Goal: Information Seeking & Learning: Check status

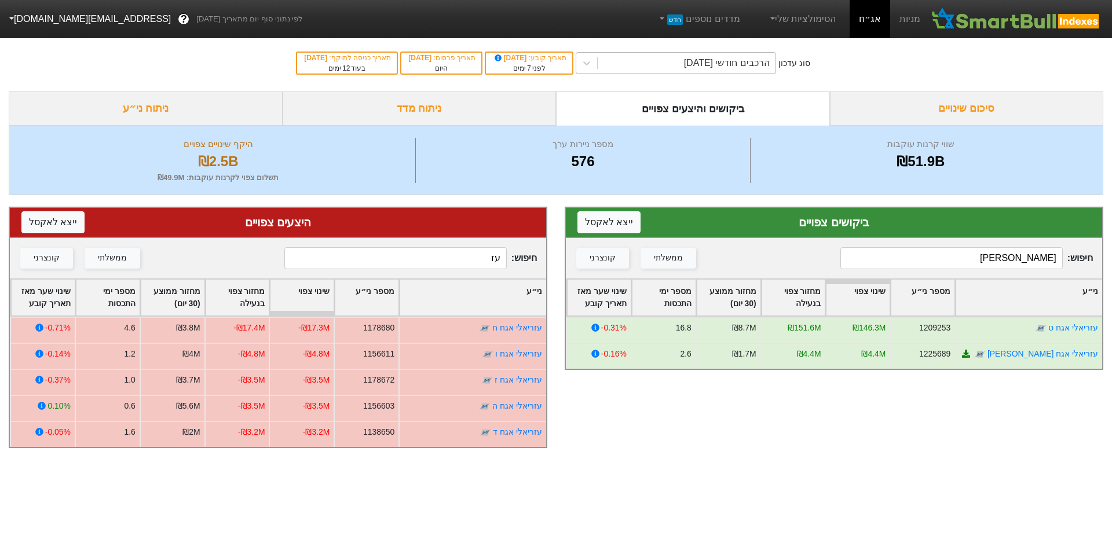
click at [702, 63] on div "הרכבים חודשי [DATE]" at bounding box center [727, 63] width 86 height 14
click at [707, 68] on div "הרכבים חודשי [DATE]" at bounding box center [727, 63] width 86 height 14
click at [717, 60] on div "הרכבים חודשי 29/09/2025" at bounding box center [727, 63] width 86 height 14
click at [995, 257] on input "עזריאל" at bounding box center [951, 258] width 222 height 22
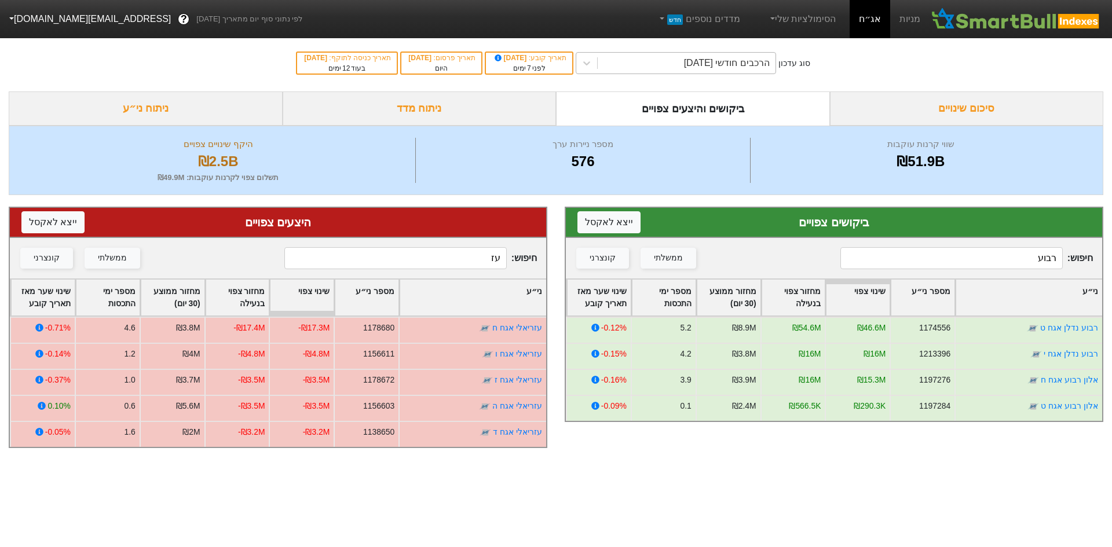
type input "רבוע"
click at [674, 65] on div "הרכבים חודשי 29/09/2025" at bounding box center [687, 63] width 178 height 21
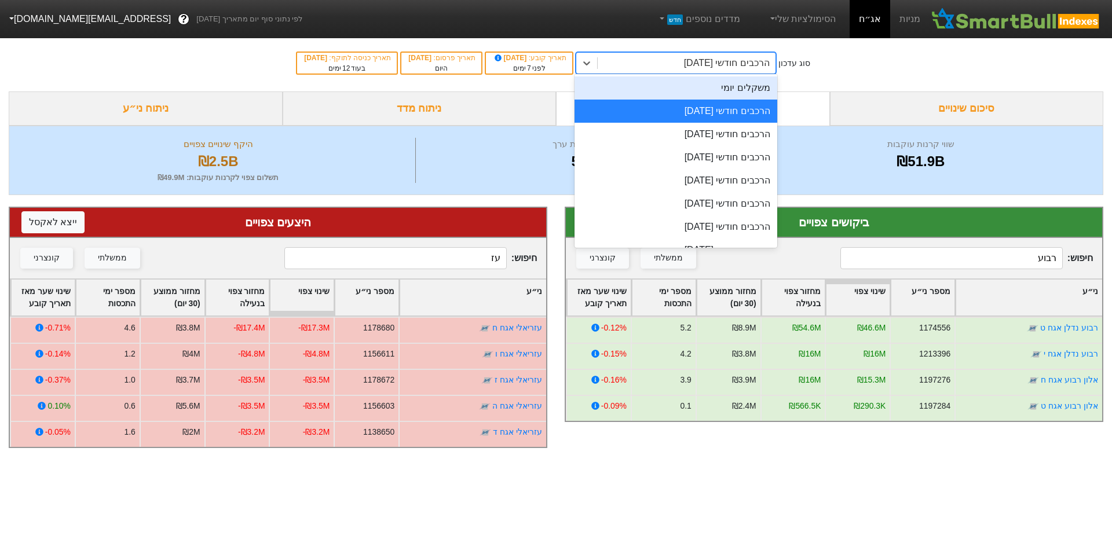
click at [697, 89] on div "משקלים יומי" at bounding box center [675, 87] width 203 height 23
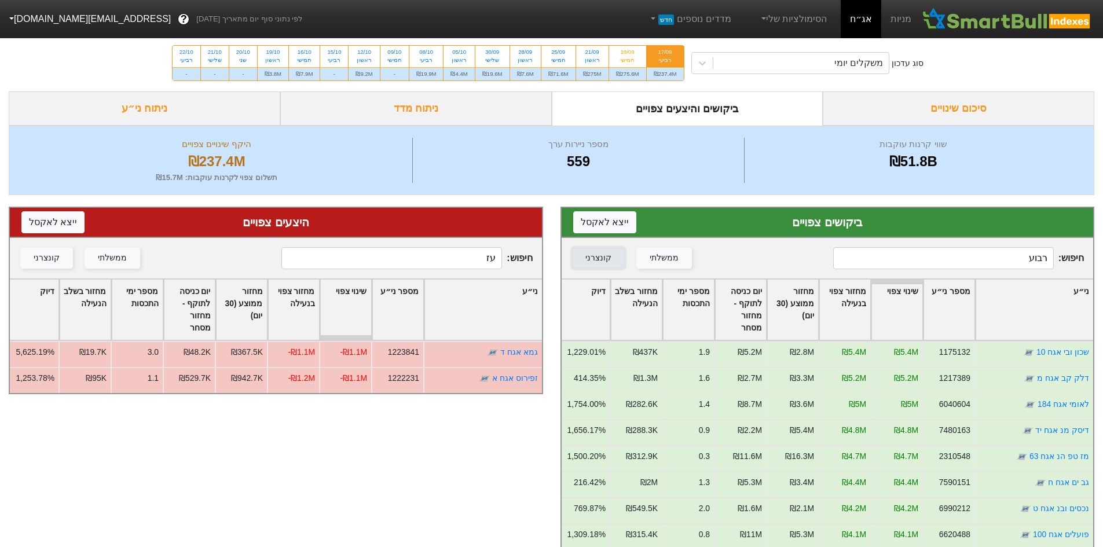
click at [600, 256] on div "קונצרני" at bounding box center [598, 258] width 26 height 13
click at [638, 57] on div "חמישי" at bounding box center [627, 60] width 23 height 8
click at [628, 53] on input "18/09 חמישי ₪275.6M" at bounding box center [624, 50] width 8 height 8
radio input "true"
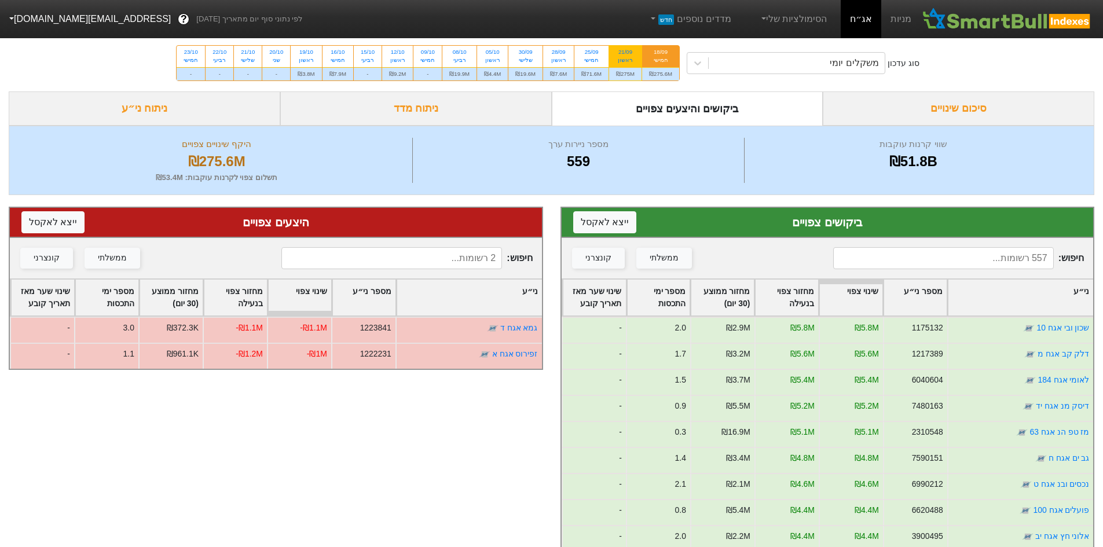
click at [631, 59] on div "ראשון" at bounding box center [625, 60] width 19 height 8
click at [625, 53] on input "21/09 ראשון ₪275M" at bounding box center [622, 50] width 8 height 8
radio input "true"
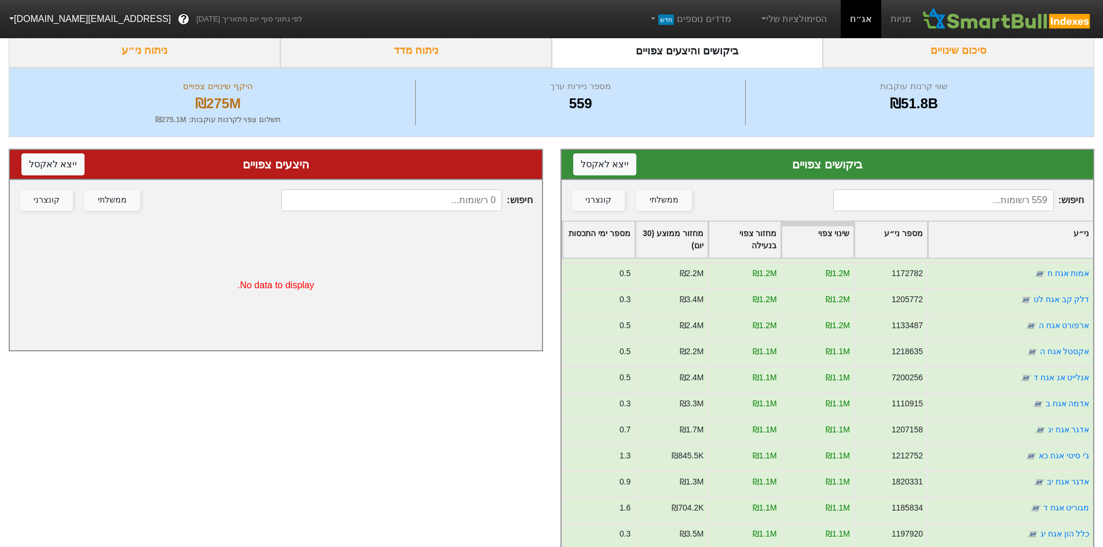
scroll to position [1274, 0]
click at [968, 202] on input at bounding box center [943, 200] width 221 height 22
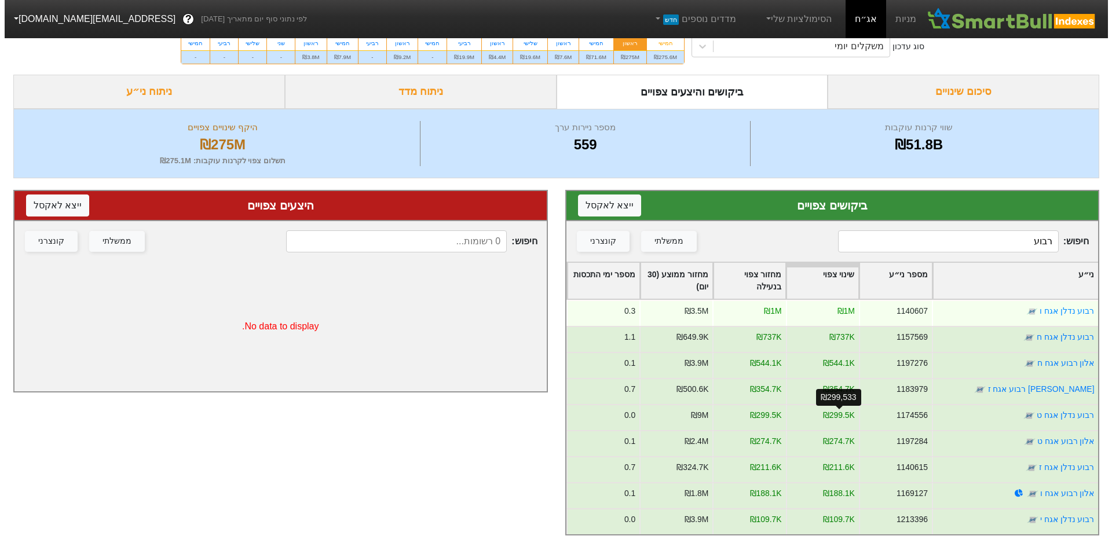
scroll to position [0, 0]
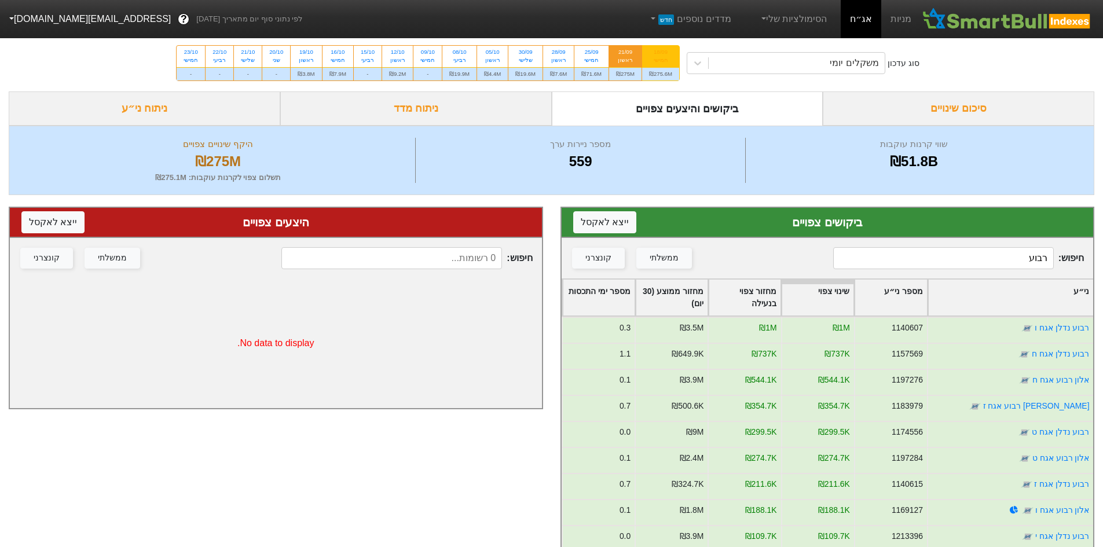
type input "רבוע"
click at [665, 57] on div "חמישי" at bounding box center [660, 60] width 23 height 8
click at [661, 53] on input "18/09 חמישי ₪275.6M" at bounding box center [657, 50] width 8 height 8
radio input "true"
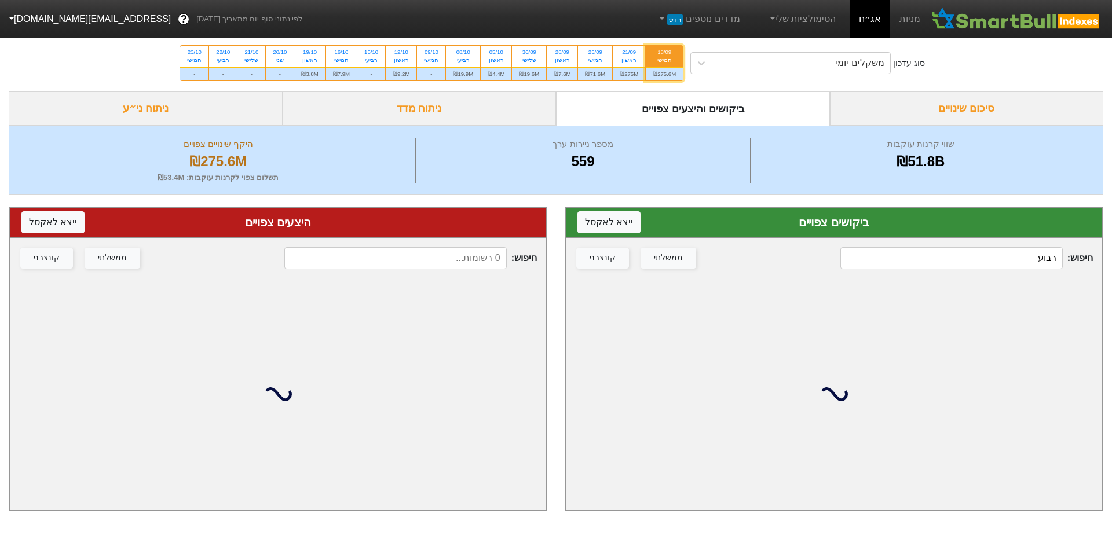
click at [968, 250] on input "רבוע" at bounding box center [951, 258] width 222 height 22
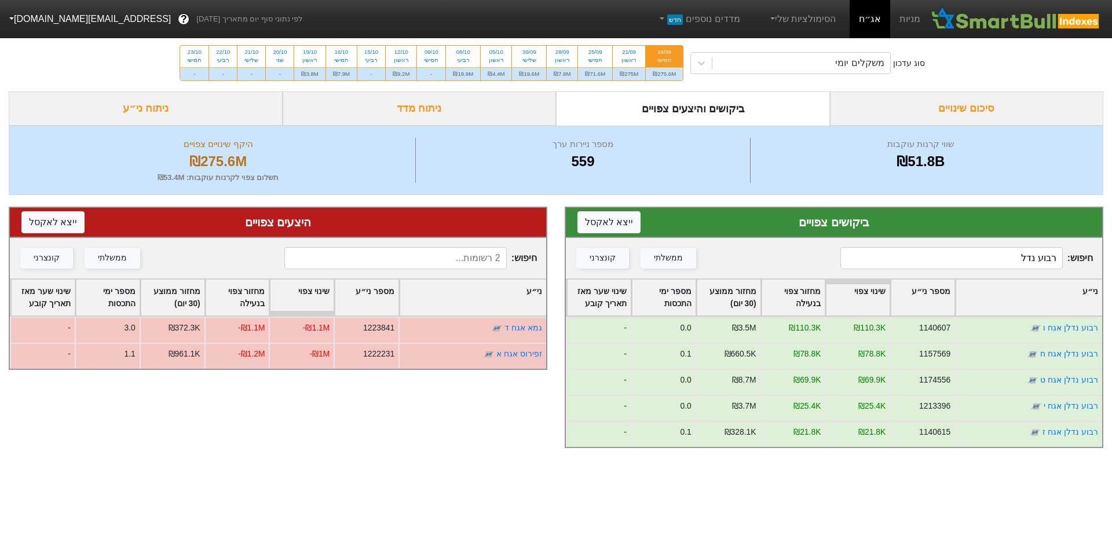
type input "רבוע נדל"
